Goal: Task Accomplishment & Management: Use online tool/utility

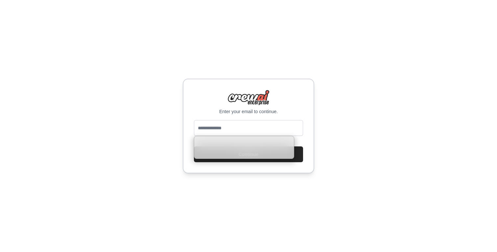
click at [252, 127] on input "email" at bounding box center [248, 128] width 109 height 16
click at [375, 132] on div "Enter your email to continue. Continue" at bounding box center [248, 126] width 497 height 252
click at [275, 129] on input "email" at bounding box center [248, 128] width 109 height 16
click at [115, 53] on div "Enter your email to continue. Continue" at bounding box center [248, 126] width 497 height 252
click at [223, 125] on input "email" at bounding box center [248, 128] width 109 height 16
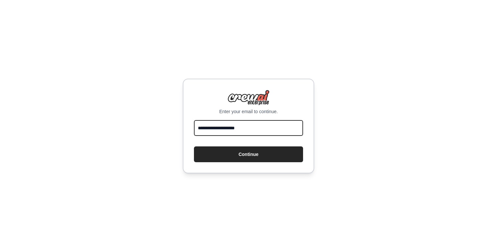
type input "**********"
click at [194, 146] on button "Continue" at bounding box center [248, 154] width 109 height 16
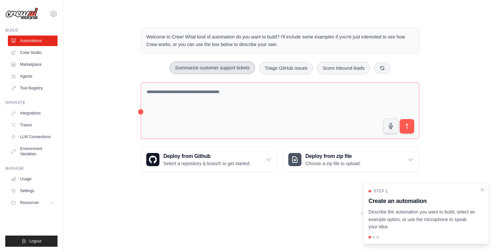
click at [200, 62] on button "Summarize customer support tickets" at bounding box center [212, 67] width 85 height 12
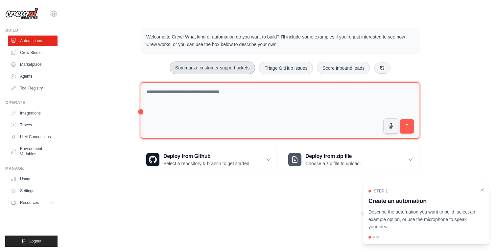
type textarea "**********"
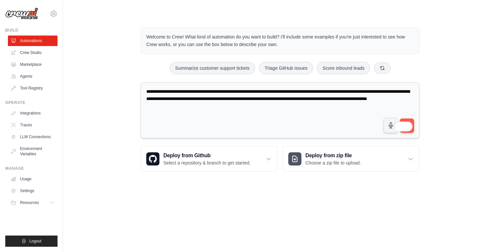
click at [352, 115] on textarea "**********" at bounding box center [280, 110] width 279 height 56
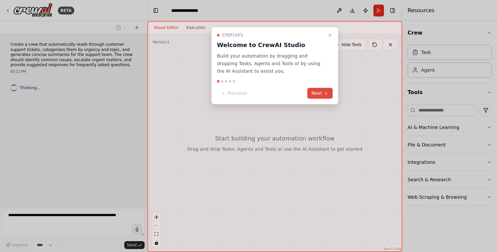
click at [325, 91] on icon at bounding box center [325, 93] width 5 height 5
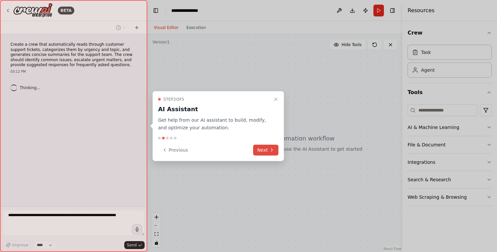
click at [269, 148] on icon at bounding box center [271, 149] width 5 height 5
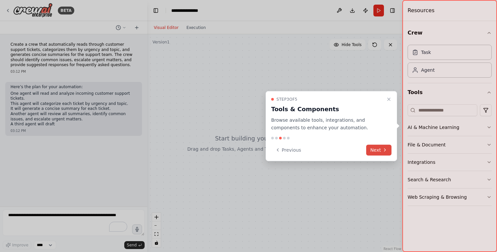
click at [383, 152] on button "Next" at bounding box center [378, 149] width 25 height 11
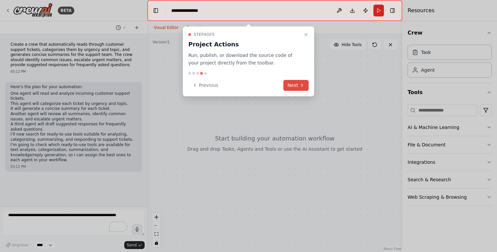
click at [297, 84] on button "Next" at bounding box center [295, 85] width 25 height 11
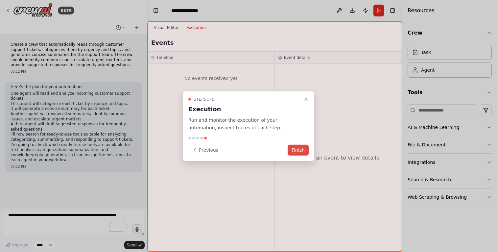
click at [300, 145] on button "Finish" at bounding box center [298, 149] width 21 height 11
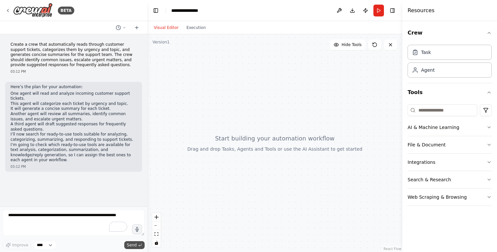
click at [133, 246] on span "Send" at bounding box center [132, 244] width 10 height 5
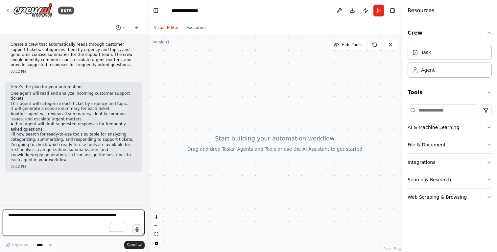
click at [95, 218] on textarea "To enrich screen reader interactions, please activate Accessibility in Grammarl…" at bounding box center [74, 222] width 142 height 26
click at [85, 222] on textarea "To enrich screen reader interactions, please activate Accessibility in Grammarl…" at bounding box center [74, 222] width 142 height 26
type textarea "*"
type textarea "**********"
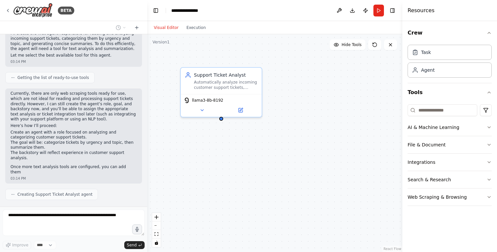
scroll to position [175, 0]
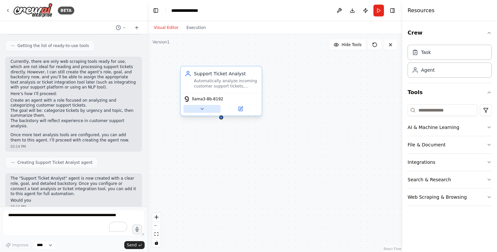
click at [199, 112] on button at bounding box center [201, 109] width 37 height 8
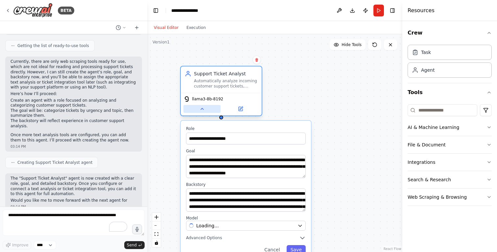
scroll to position [207, 0]
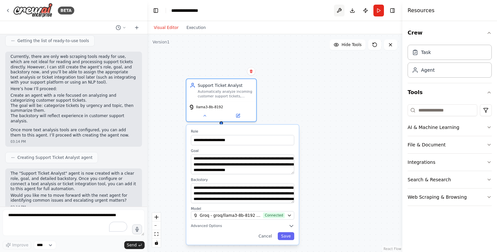
click at [340, 9] on button at bounding box center [339, 11] width 11 height 12
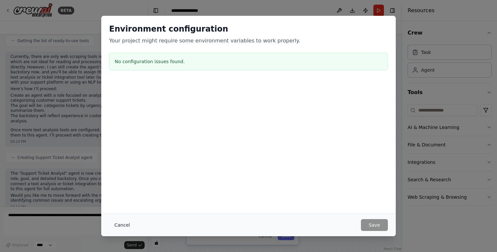
click at [123, 222] on button "Cancel" at bounding box center [122, 225] width 26 height 12
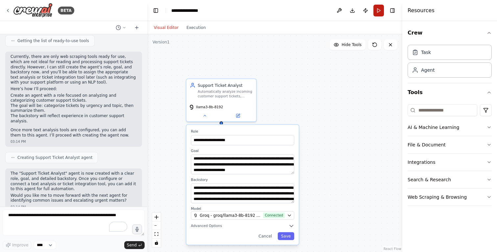
click at [380, 10] on button "Run" at bounding box center [378, 11] width 11 height 12
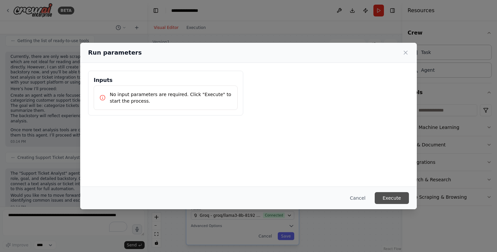
click at [391, 197] on button "Execute" at bounding box center [392, 198] width 34 height 12
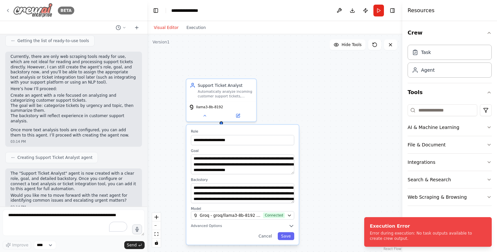
click at [7, 6] on div "BETA" at bounding box center [39, 10] width 69 height 15
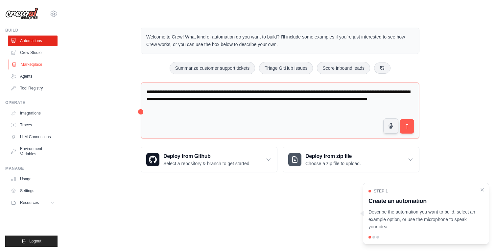
click at [31, 66] on link "Marketplace" at bounding box center [34, 64] width 50 height 11
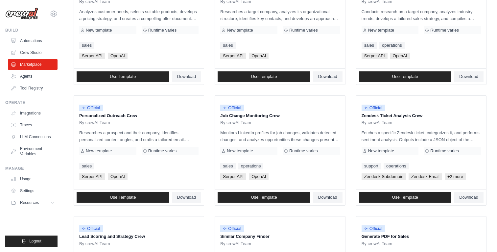
scroll to position [236, 0]
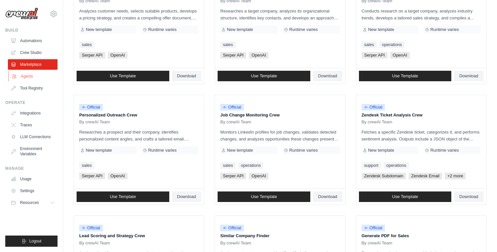
click at [33, 75] on link "Agents" at bounding box center [34, 76] width 50 height 11
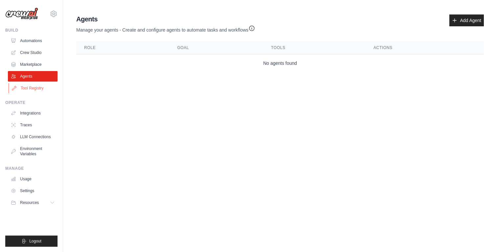
click at [30, 87] on link "Tool Registry" at bounding box center [34, 88] width 50 height 11
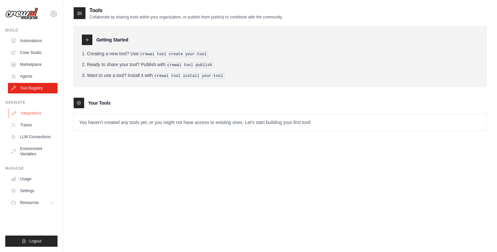
click at [27, 113] on link "Integrations" at bounding box center [34, 113] width 50 height 11
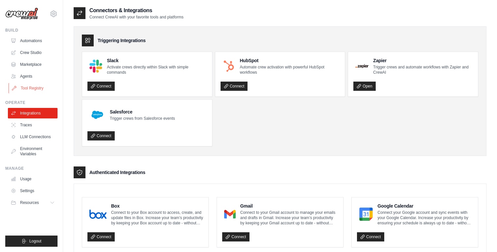
click at [35, 85] on link "Tool Registry" at bounding box center [34, 88] width 50 height 11
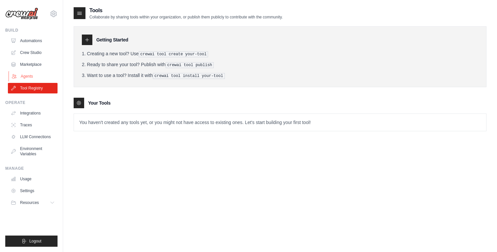
click at [33, 78] on link "Agents" at bounding box center [34, 76] width 50 height 11
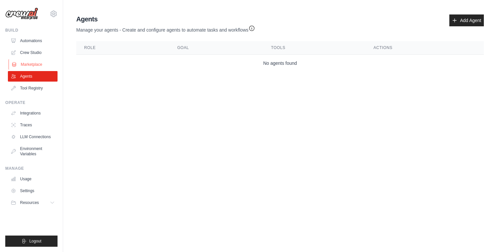
click at [37, 65] on link "Marketplace" at bounding box center [34, 64] width 50 height 11
